Goal: Task Accomplishment & Management: Manage account settings

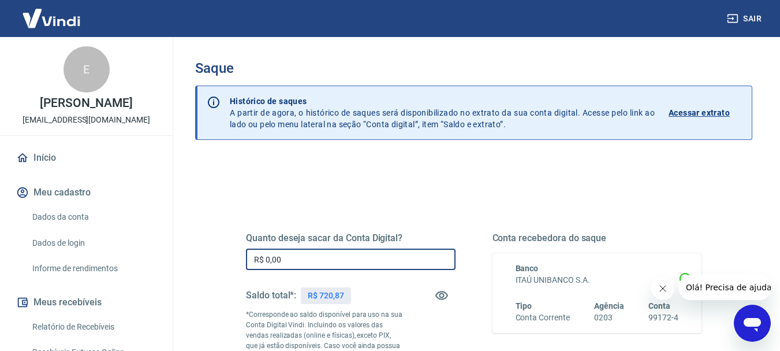
drag, startPoint x: 260, startPoint y: 260, endPoint x: 366, endPoint y: 264, distance: 105.7
click at [366, 264] on input "R$ 0,00" at bounding box center [351, 258] width 210 height 21
click at [328, 262] on input "R$ 0,00" at bounding box center [351, 258] width 210 height 21
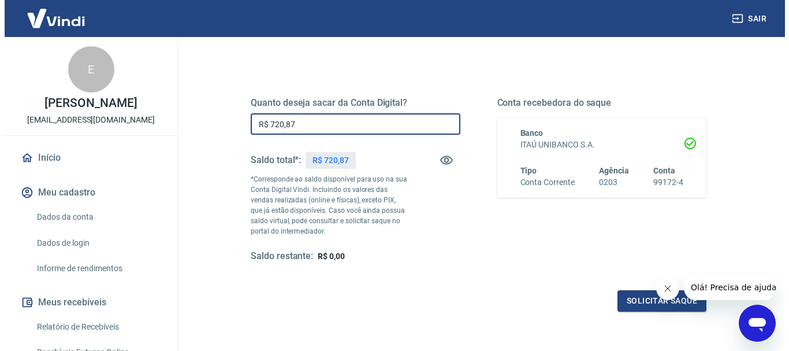
scroll to position [173, 0]
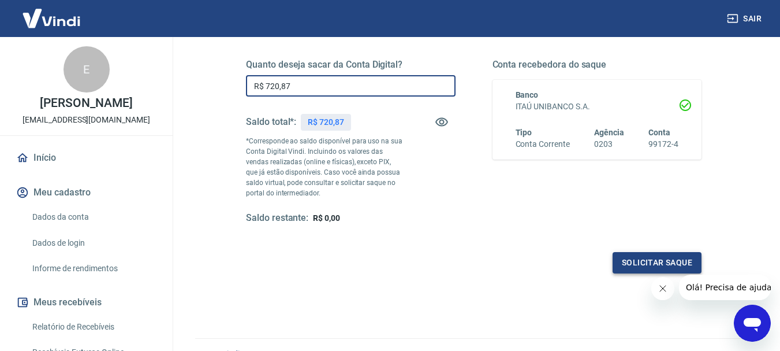
type input "R$ 720,87"
click at [635, 263] on button "Solicitar saque" at bounding box center [657, 262] width 89 height 21
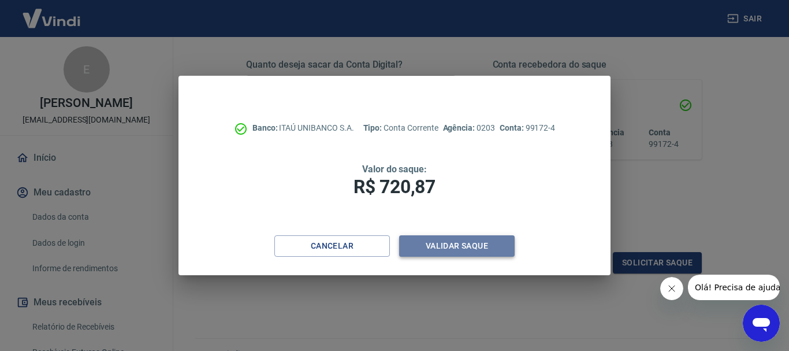
click at [466, 248] on button "Validar saque" at bounding box center [456, 245] width 115 height 21
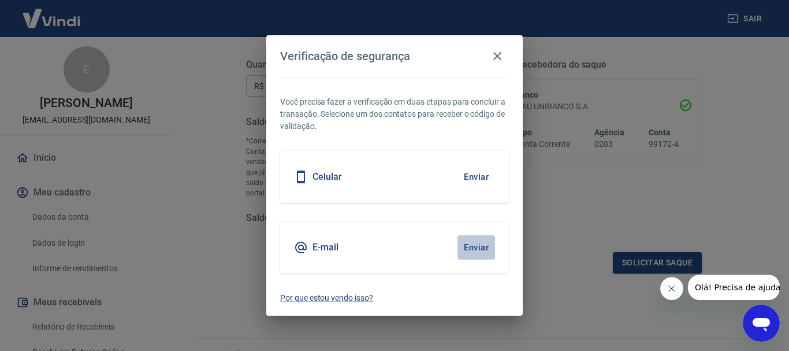
click at [482, 249] on button "Enviar" at bounding box center [476, 247] width 38 height 24
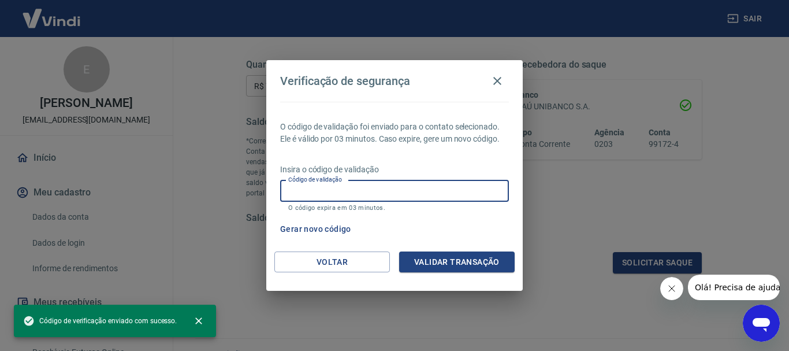
click at [369, 192] on input "Código de validação" at bounding box center [394, 190] width 229 height 21
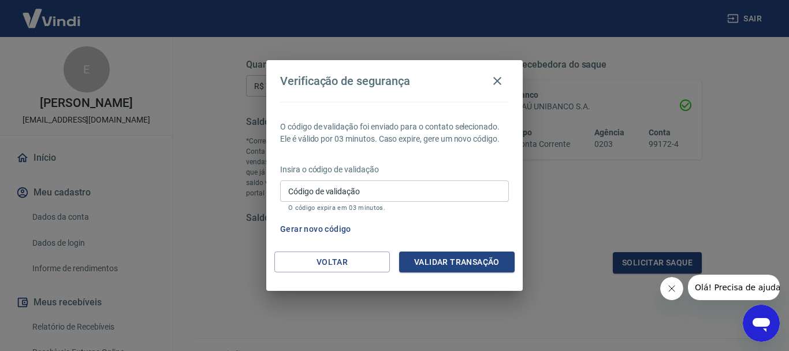
click at [312, 187] on label "Código de validação" at bounding box center [324, 191] width 72 height 12
click at [312, 187] on input "Código de validação" at bounding box center [394, 190] width 229 height 21
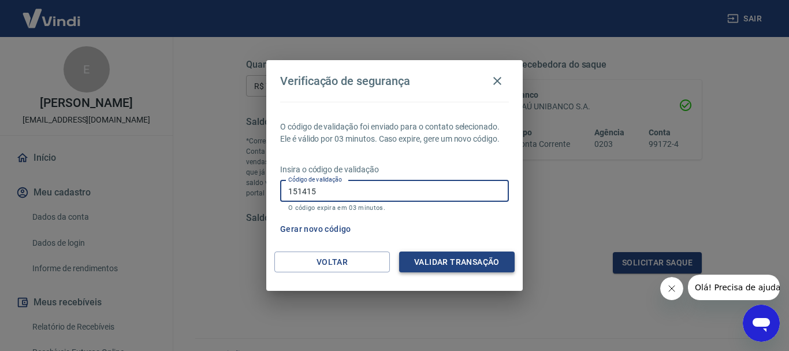
type input "151415"
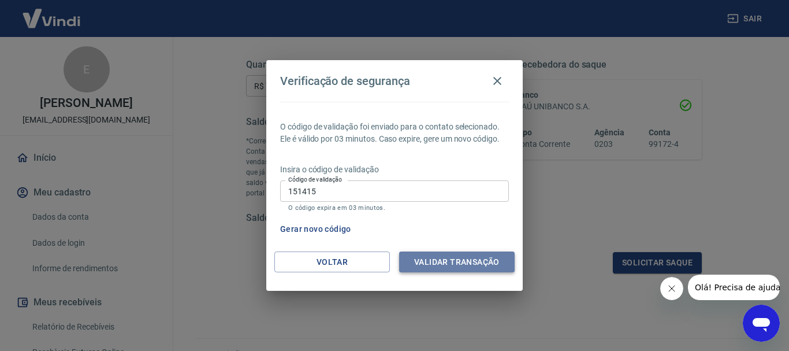
click at [462, 259] on button "Validar transação" at bounding box center [456, 261] width 115 height 21
